Goal: Obtain resource: Obtain resource

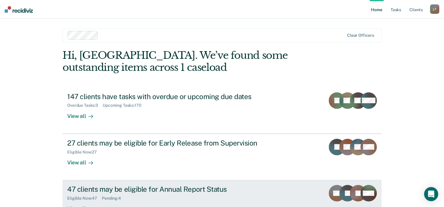
click at [144, 191] on div "47 clients may be eligible for Annual Report Status" at bounding box center [170, 189] width 206 height 9
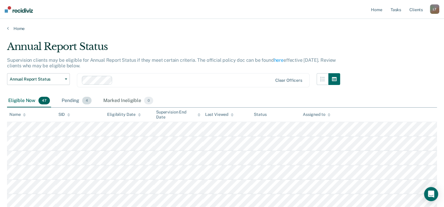
click at [74, 99] on div "Pending 4" at bounding box center [76, 100] width 32 height 13
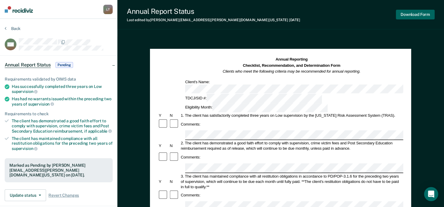
click at [413, 13] on button "Download Form" at bounding box center [415, 15] width 39 height 10
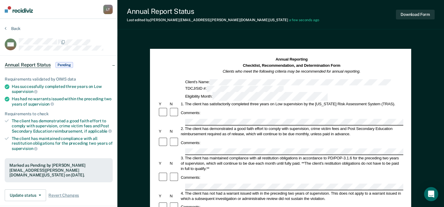
click at [321, 101] on div "1. The client has satisfactorily completed three years on Low supervision by th…" at bounding box center [291, 103] width 223 height 5
click at [412, 15] on button "Download Form" at bounding box center [415, 15] width 39 height 10
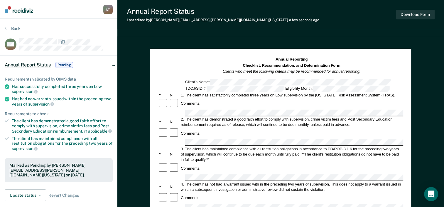
click at [4, 26] on section "Back MS Annual Report Status Pending Requirements validated by OIMS data Has su…" at bounding box center [58, 164] width 117 height 290
click at [8, 29] on button "Back" at bounding box center [13, 28] width 16 height 5
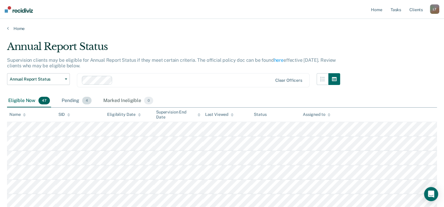
click at [74, 99] on div "Pending 4" at bounding box center [76, 100] width 32 height 13
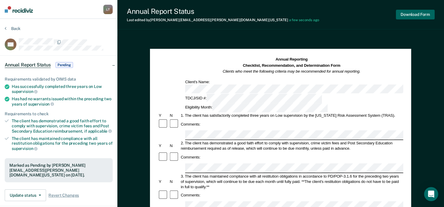
click at [420, 12] on button "Download Form" at bounding box center [415, 15] width 39 height 10
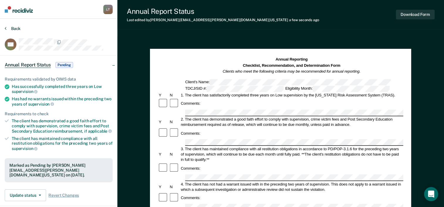
click at [5, 27] on icon at bounding box center [6, 28] width 2 height 5
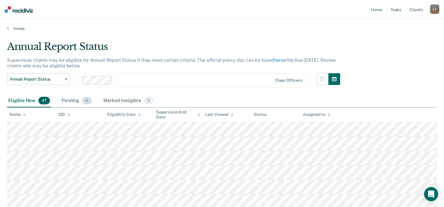
click at [75, 102] on div "Pending 4" at bounding box center [76, 100] width 32 height 13
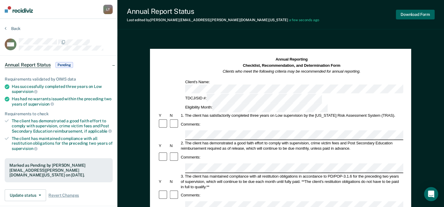
click at [410, 17] on button "Download Form" at bounding box center [415, 15] width 39 height 10
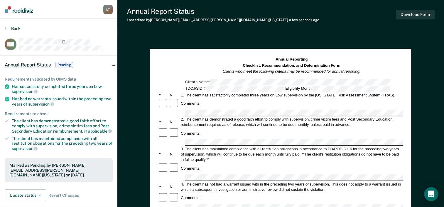
click at [6, 28] on icon at bounding box center [6, 28] width 2 height 5
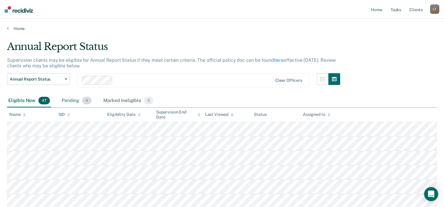
click at [69, 100] on div "Pending 4" at bounding box center [76, 100] width 32 height 13
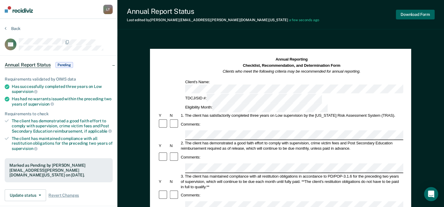
click at [408, 16] on button "Download Form" at bounding box center [415, 15] width 39 height 10
